Goal: Find specific page/section: Find specific page/section

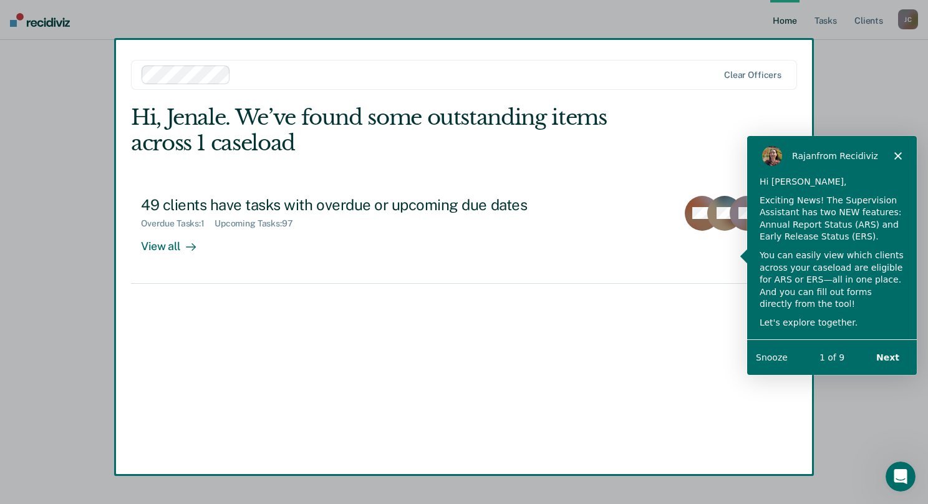
click at [897, 157] on icon "Close" at bounding box center [897, 155] width 7 height 7
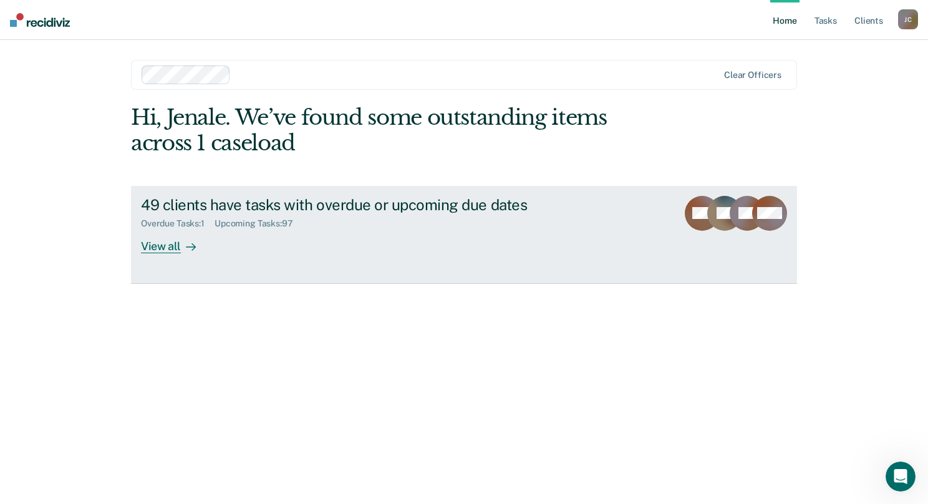
click at [158, 245] on div "View all" at bounding box center [176, 241] width 70 height 24
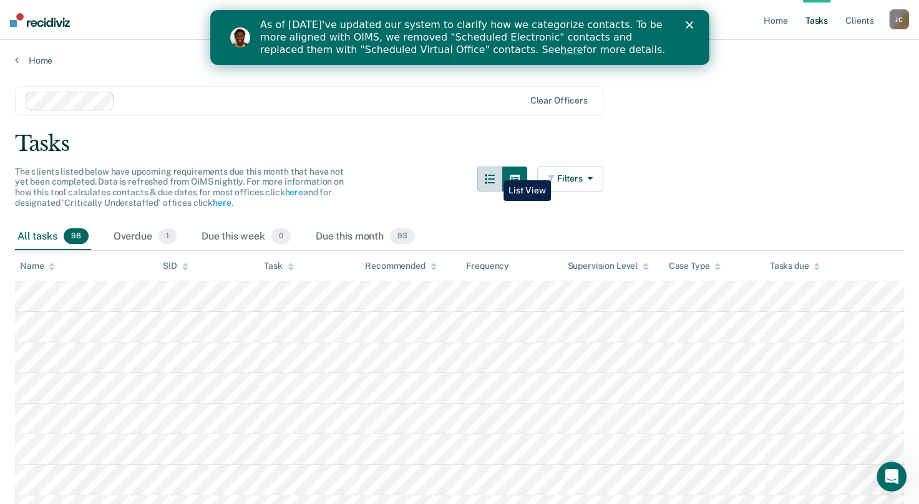
click at [494, 171] on button "button" at bounding box center [489, 179] width 25 height 25
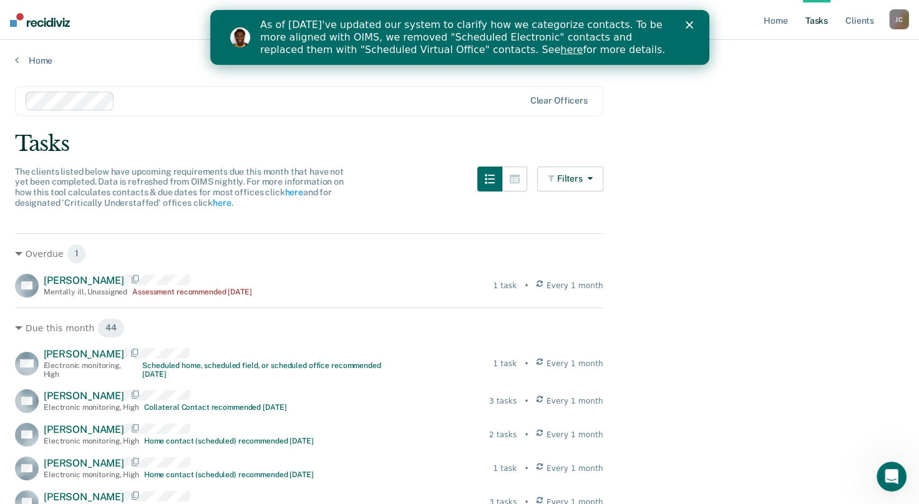
drag, startPoint x: 886, startPoint y: 434, endPoint x: 730, endPoint y: 357, distance: 174.6
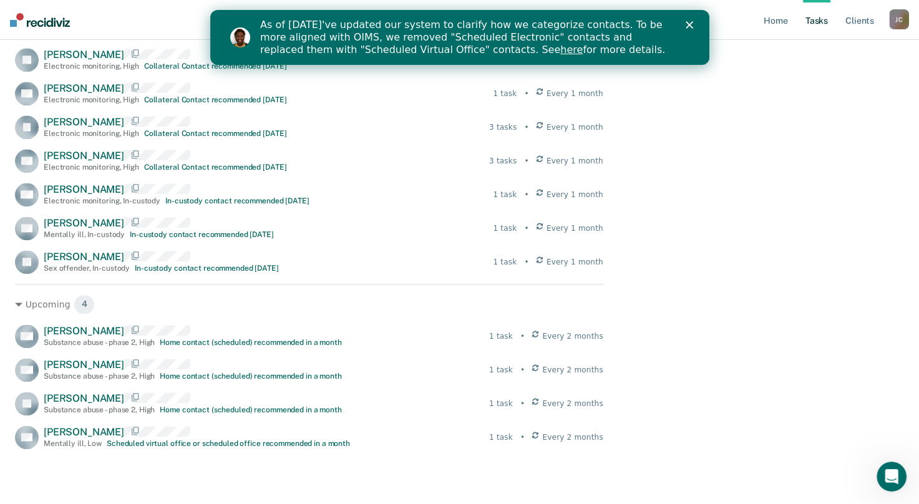
scroll to position [1547, 0]
